Goal: Task Accomplishment & Management: Use online tool/utility

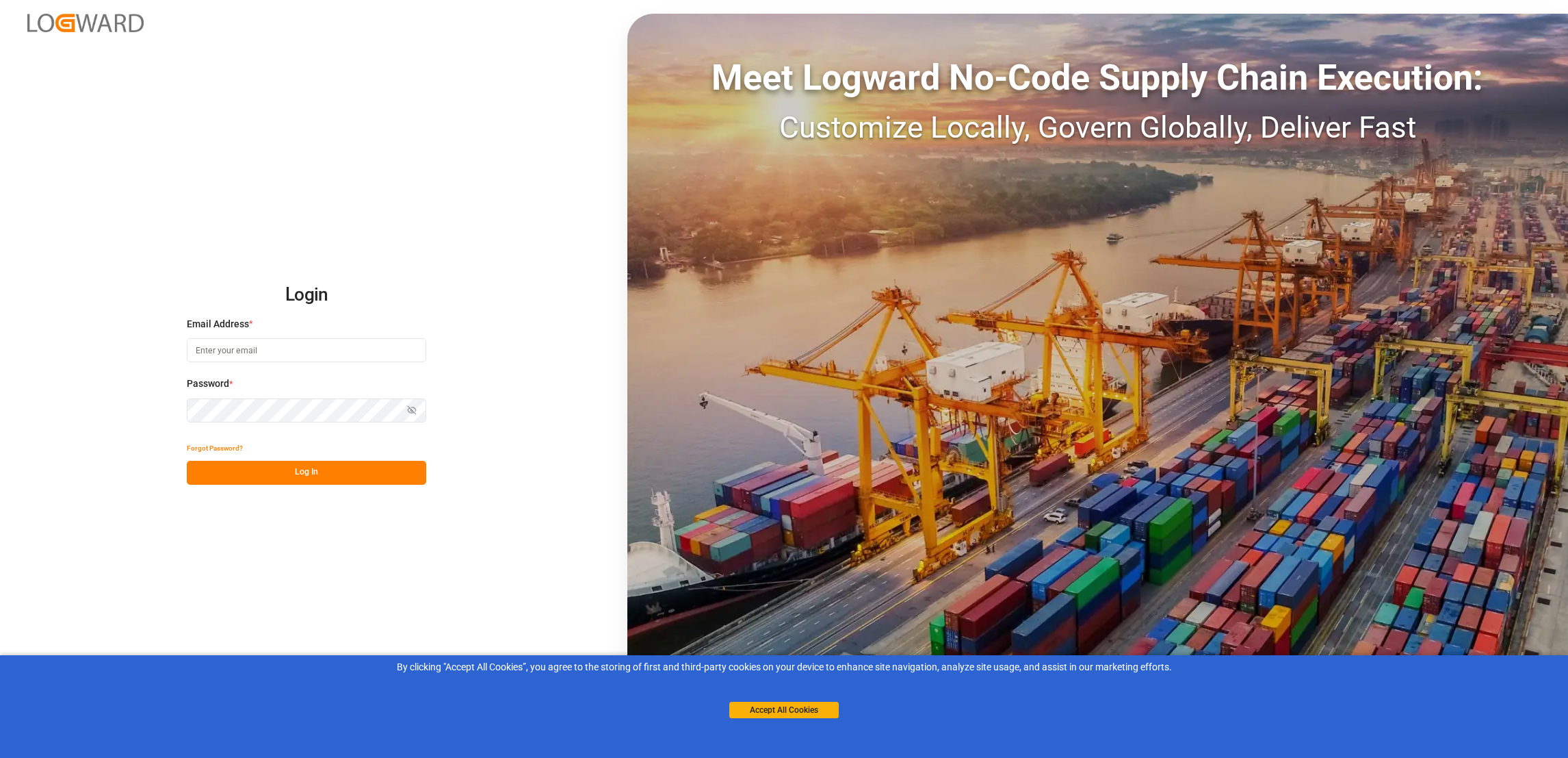
type input "[PERSON_NAME][EMAIL_ADDRESS][PERSON_NAME][DOMAIN_NAME]"
click at [340, 477] on button "Log In" at bounding box center [307, 472] width 240 height 24
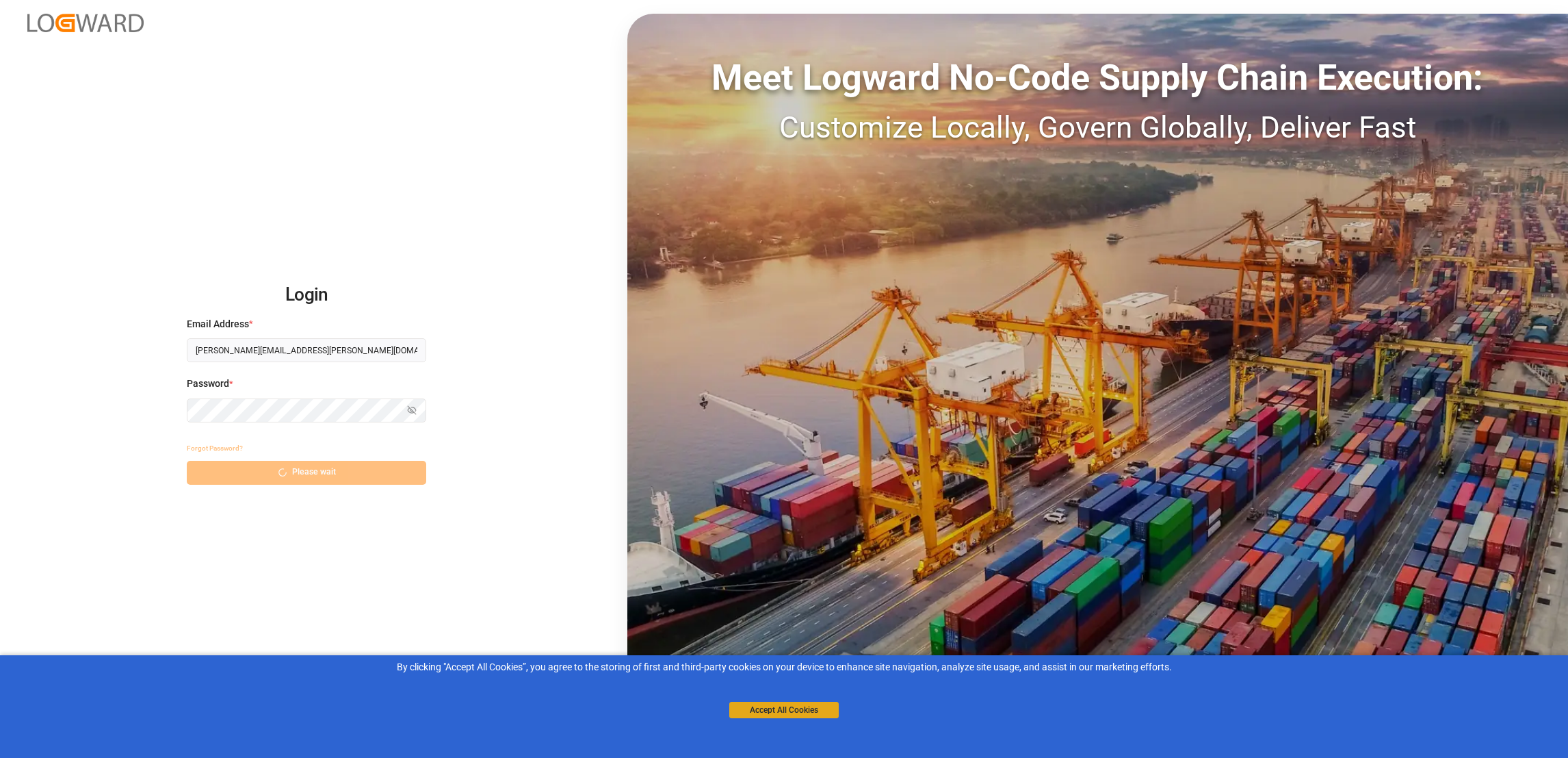
click at [811, 715] on button "Accept All Cookies" at bounding box center [784, 709] width 109 height 16
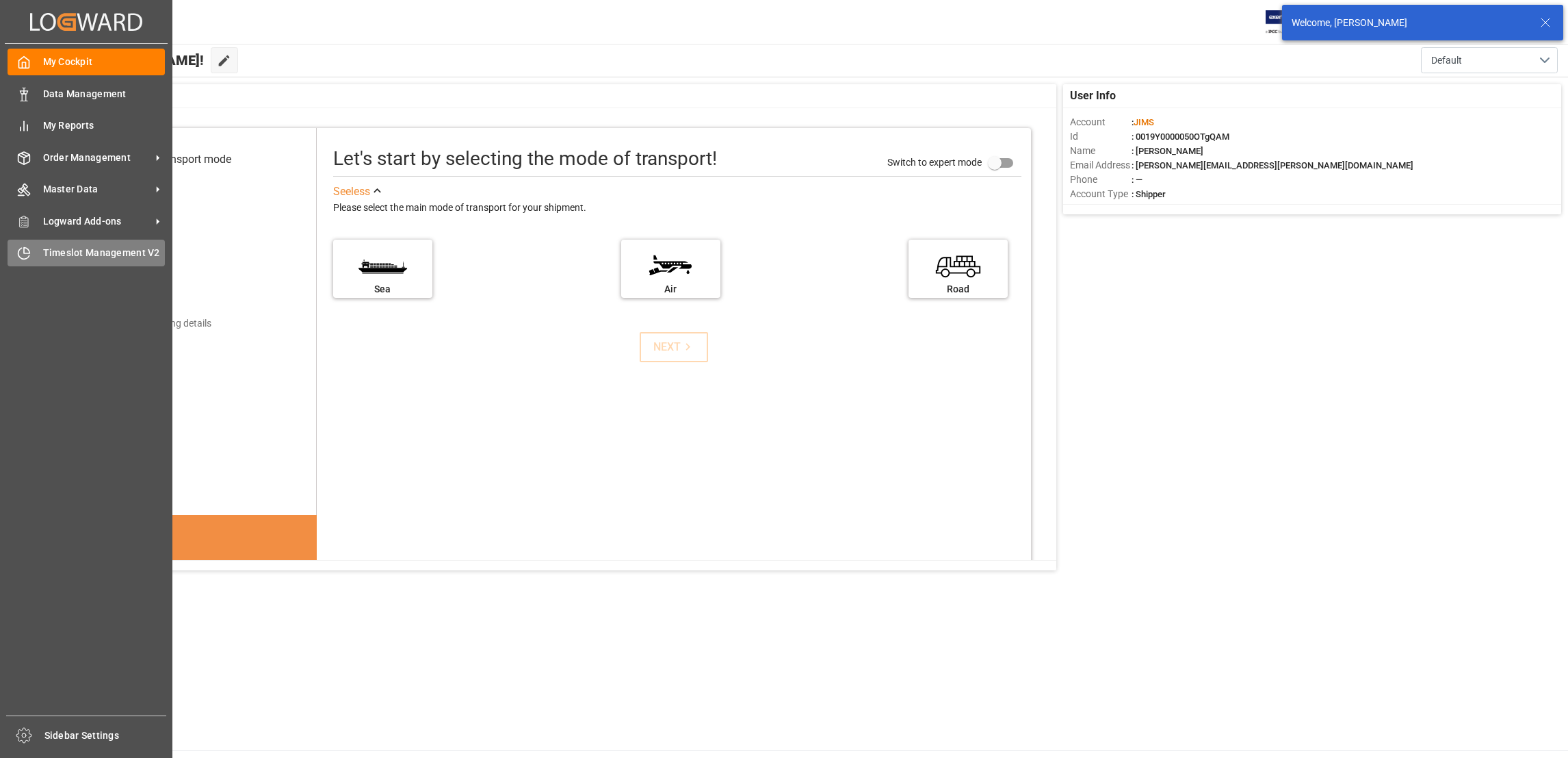
click at [43, 253] on span "Timeslot Management V2" at bounding box center [104, 253] width 123 height 14
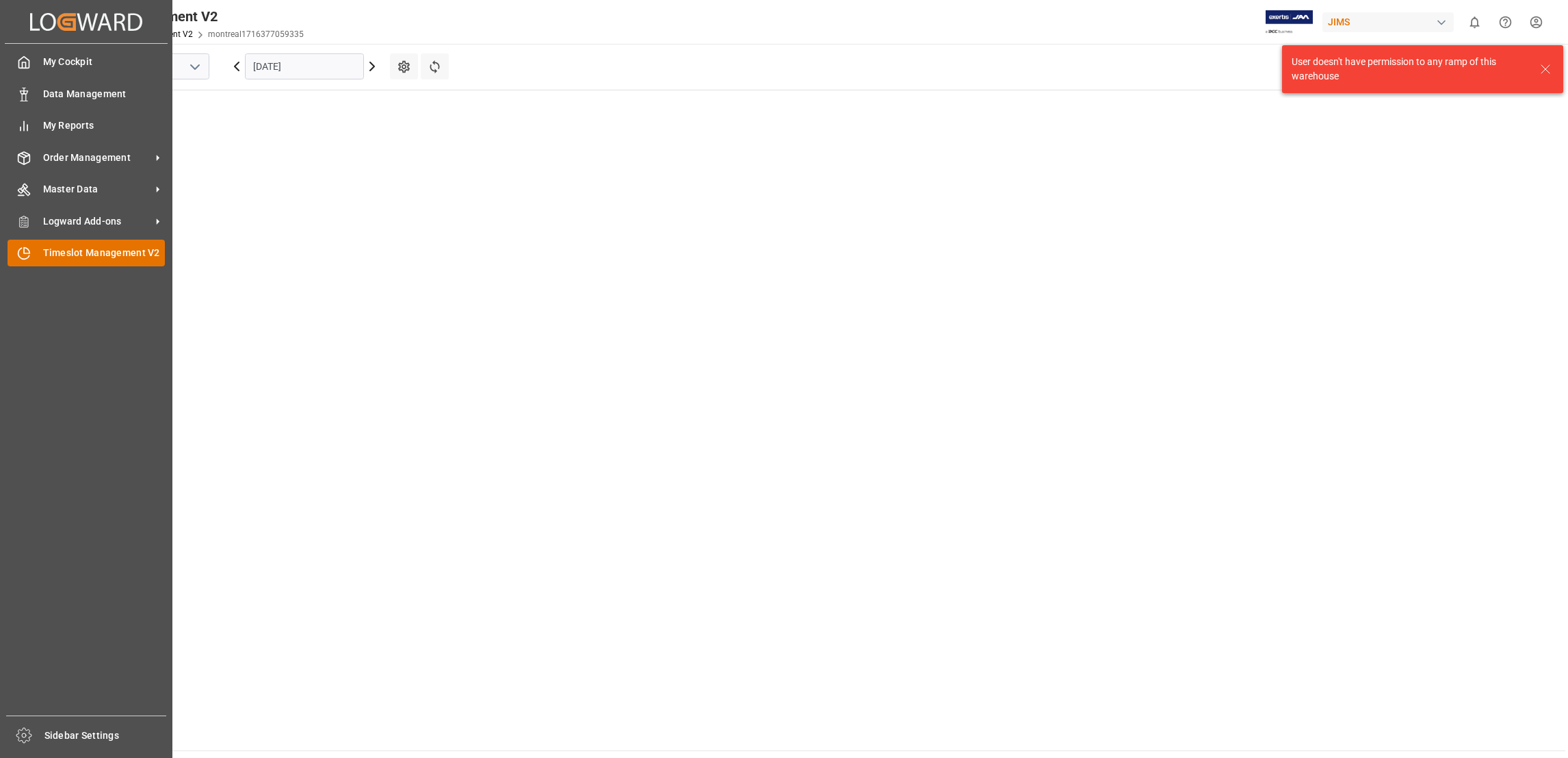
scroll to position [556, 0]
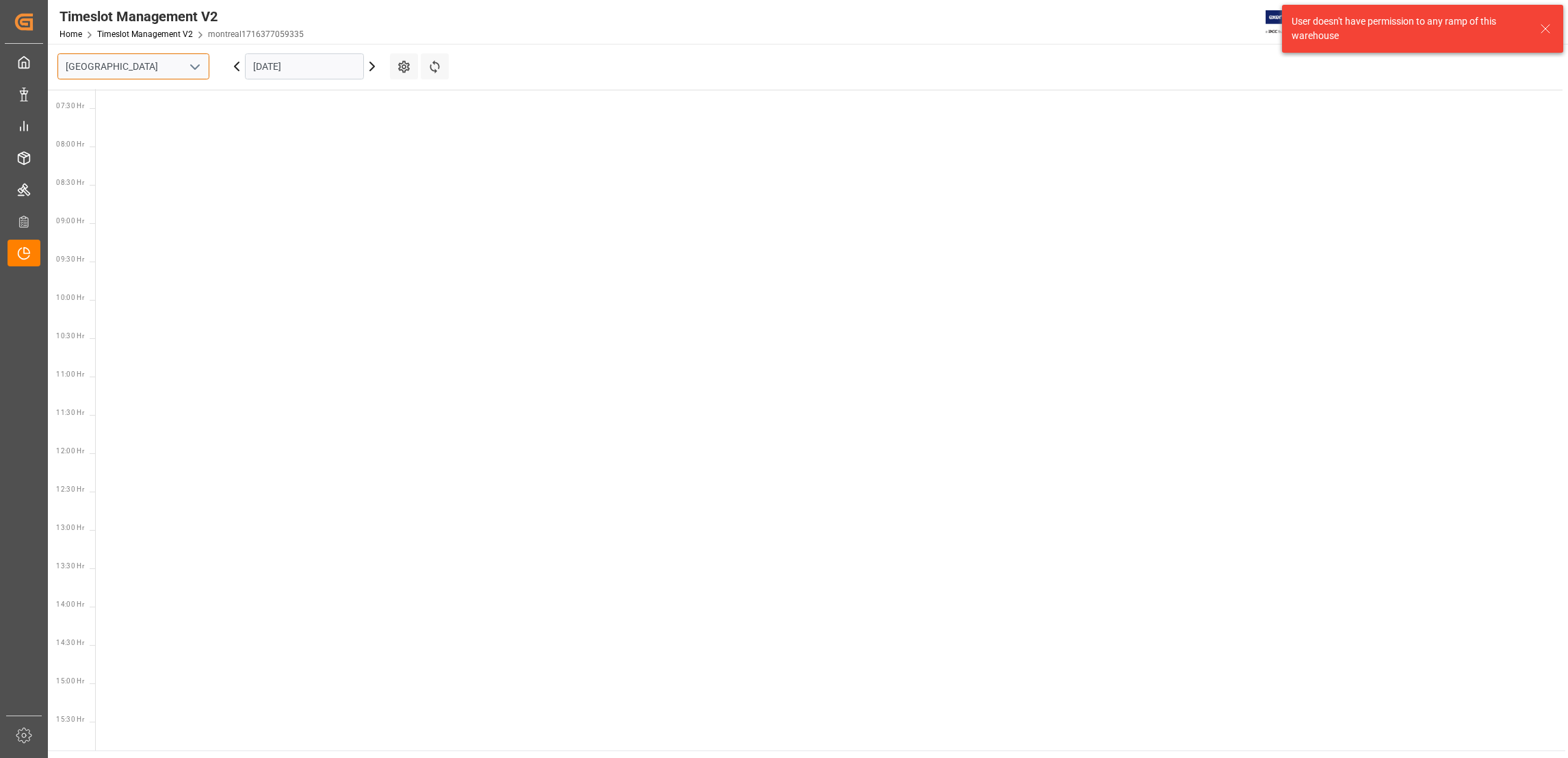
click at [156, 60] on input "[GEOGRAPHIC_DATA]" at bounding box center [134, 66] width 152 height 26
click at [195, 70] on icon "open menu" at bounding box center [195, 66] width 16 height 16
click at [138, 119] on div "Southaven" at bounding box center [134, 128] width 151 height 31
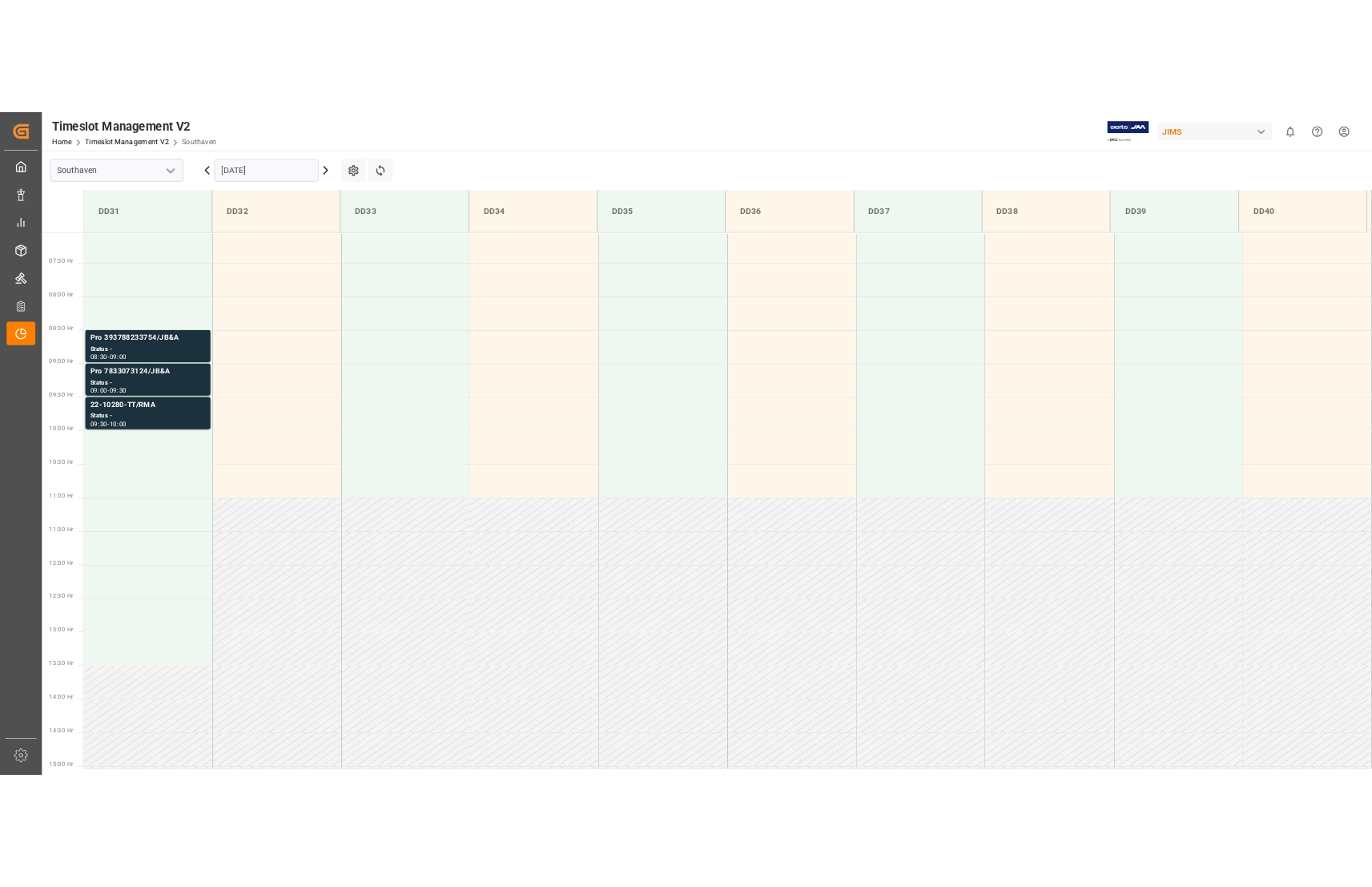
scroll to position [707, 0]
